Goal: Communication & Community: Share content

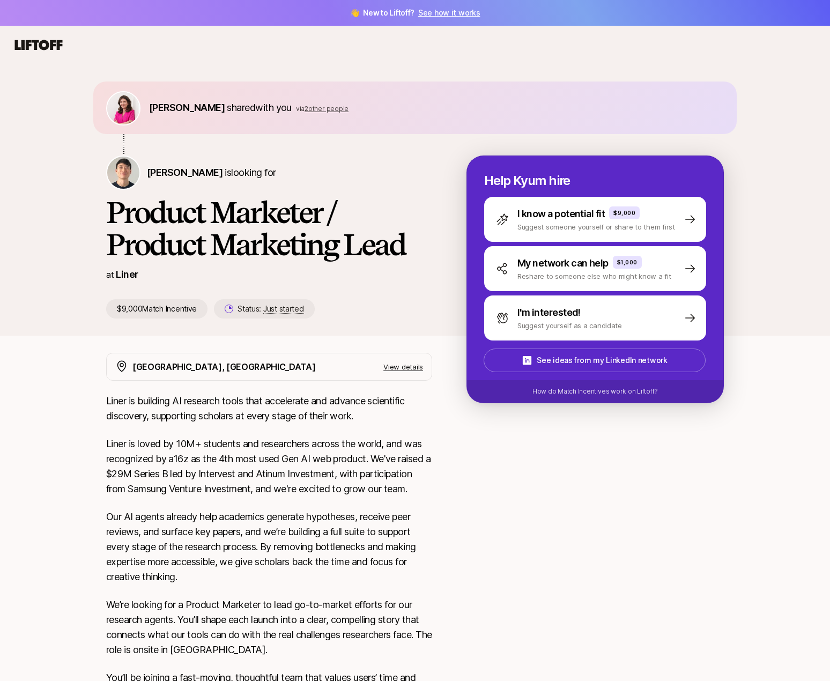
click at [317, 108] on span "2 other people" at bounding box center [326, 108] width 44 height 8
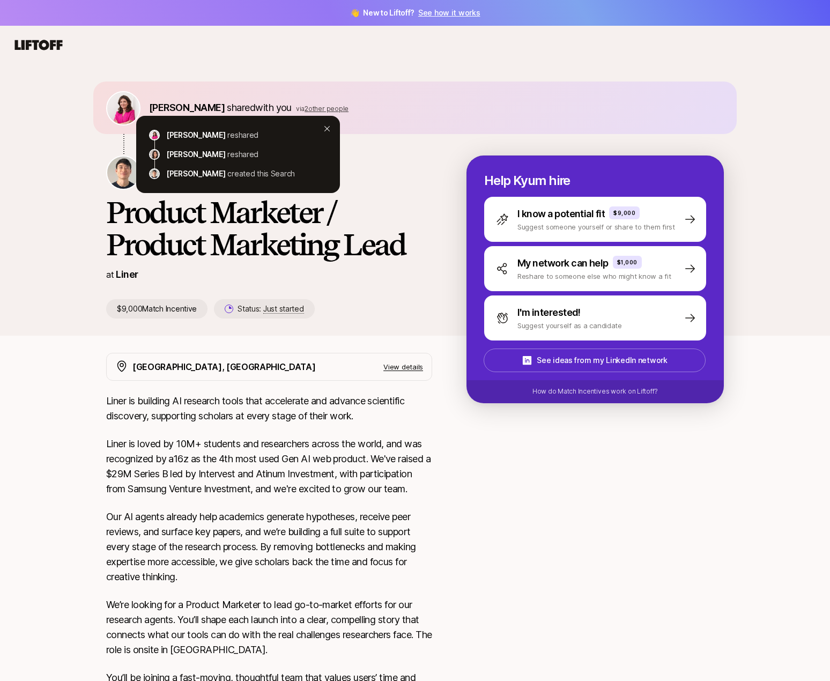
click at [407, 107] on div "[PERSON_NAME] shared with you via 2 other people" at bounding box center [414, 107] width 617 height 35
click at [546, 543] on div at bounding box center [594, 627] width 257 height 549
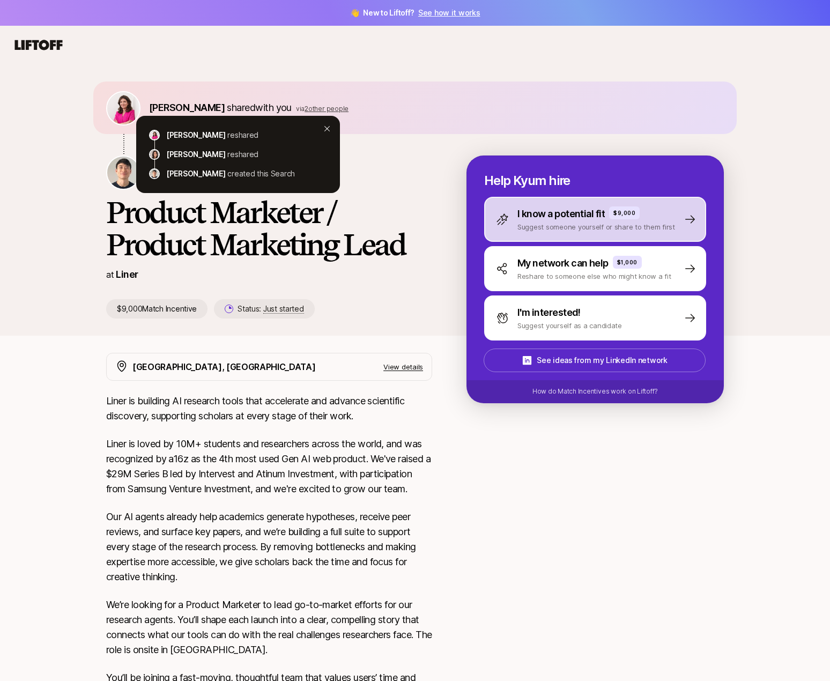
click at [582, 210] on p "I know a potential fit" at bounding box center [560, 213] width 87 height 15
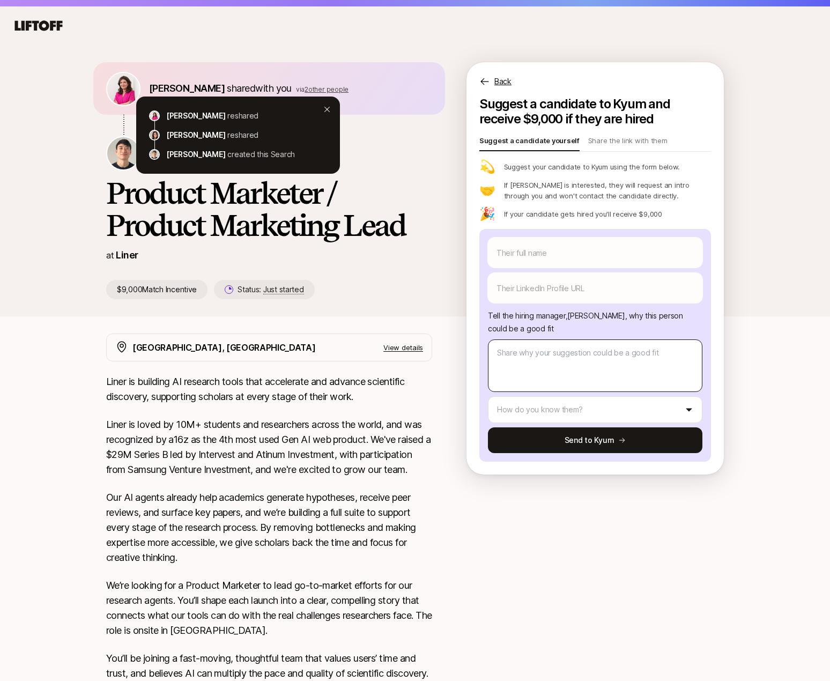
scroll to position [20, 0]
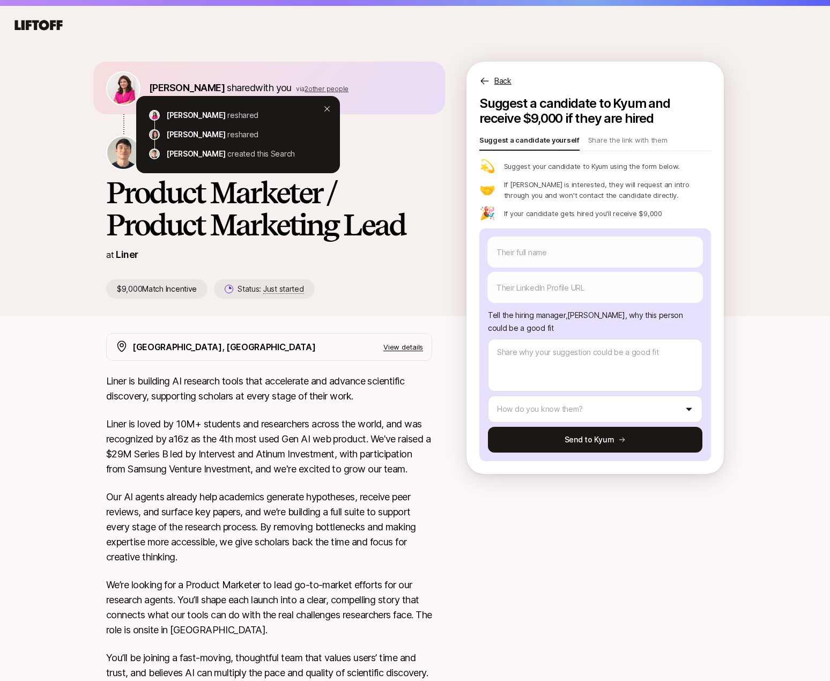
click at [497, 79] on p "Back" at bounding box center [502, 80] width 17 height 13
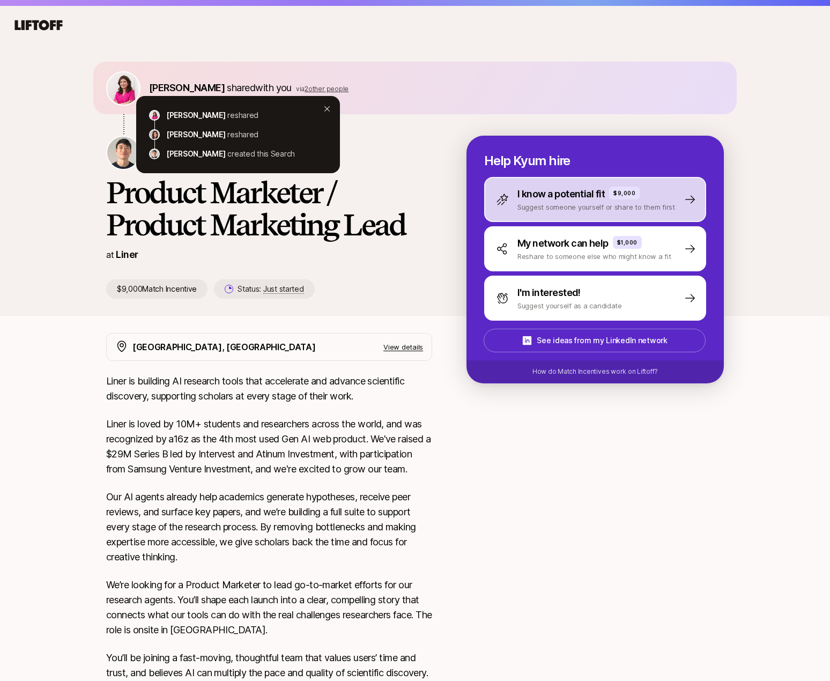
click at [579, 204] on p "Suggest someone yourself or share to them first" at bounding box center [596, 206] width 158 height 11
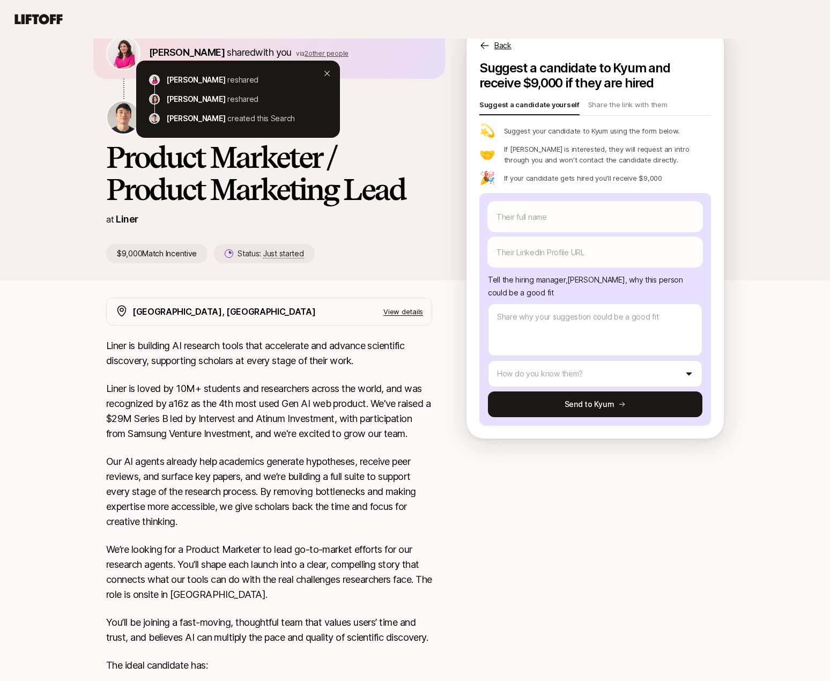
scroll to position [54, 0]
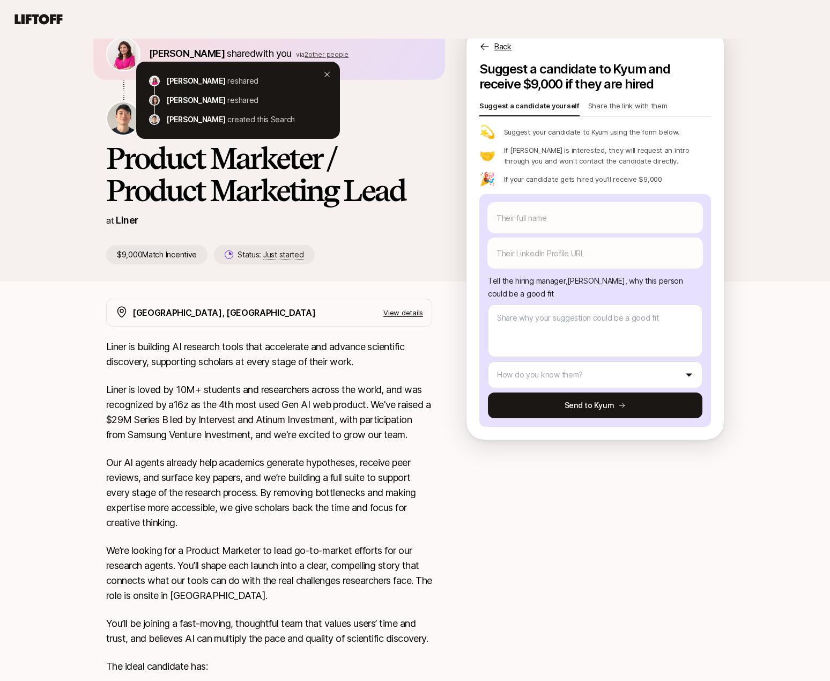
click at [614, 106] on p "Share the link with them" at bounding box center [627, 107] width 79 height 15
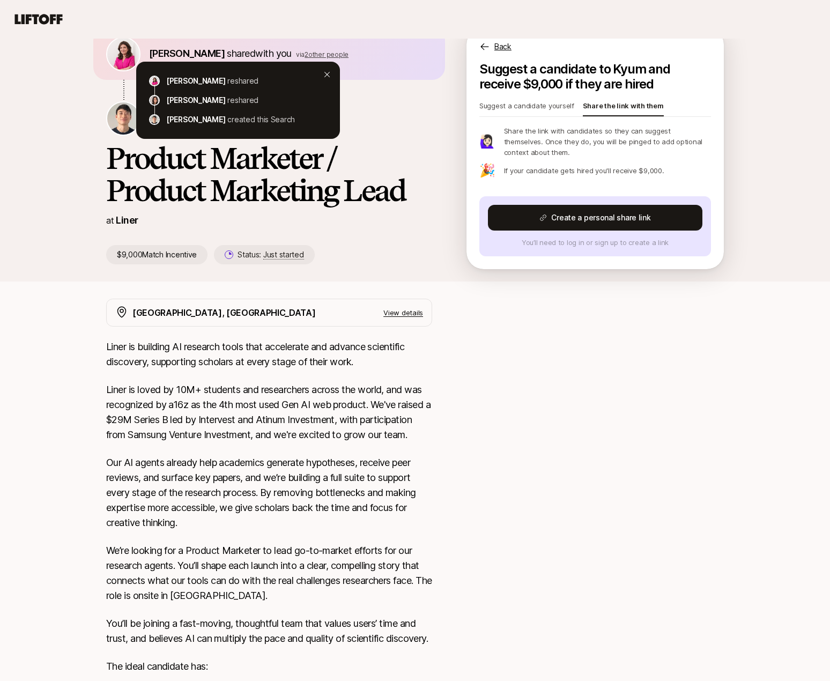
click at [549, 106] on p "Suggest a candidate yourself" at bounding box center [526, 107] width 95 height 15
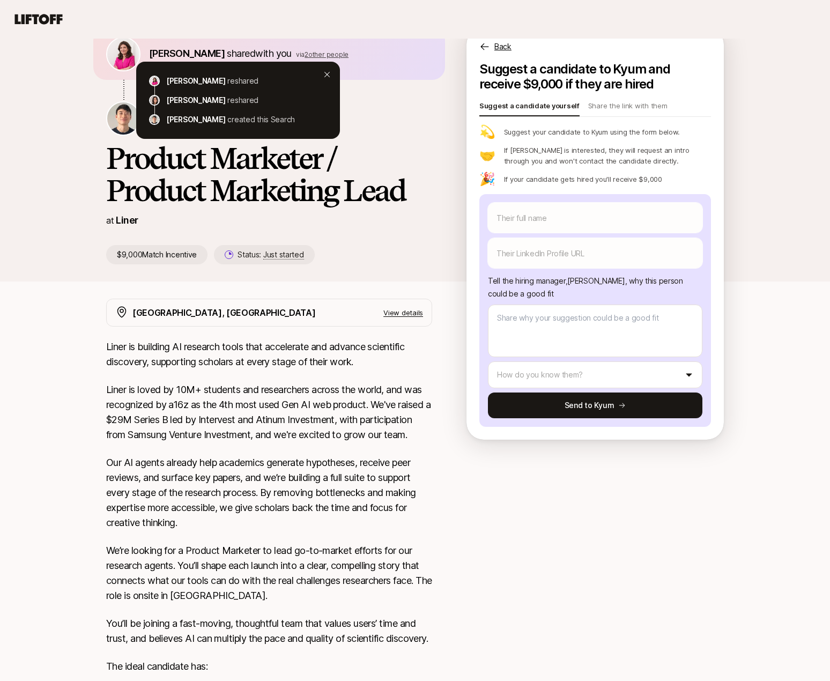
click at [500, 47] on p "Back" at bounding box center [502, 46] width 17 height 13
type textarea "x"
